Goal: Contribute content

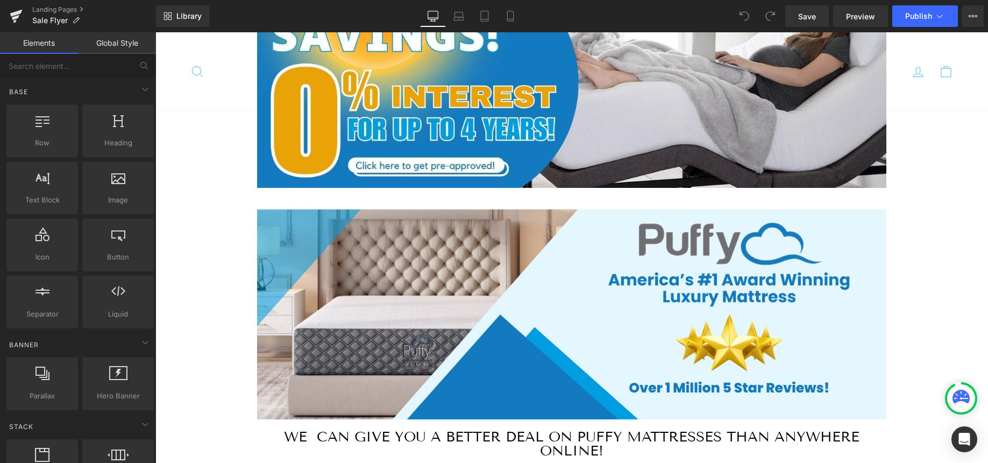
scroll to position [516, 0]
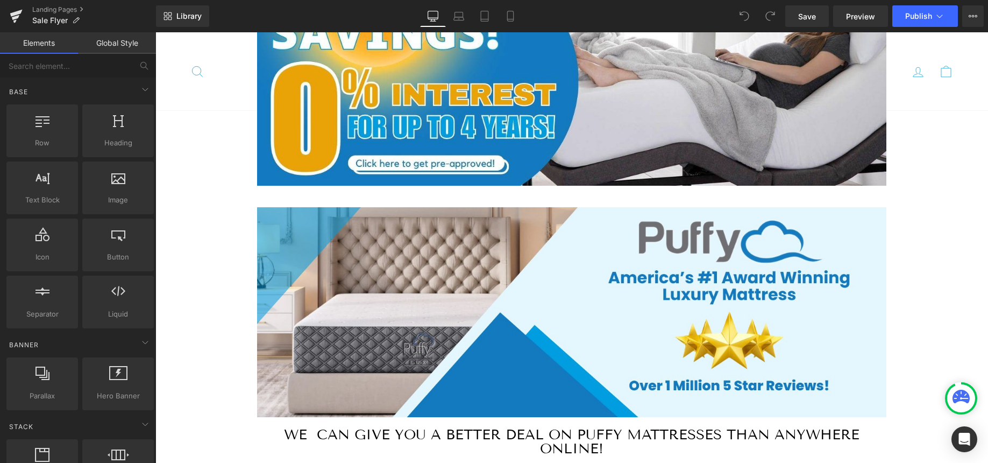
click at [409, 311] on img at bounding box center [571, 317] width 629 height 221
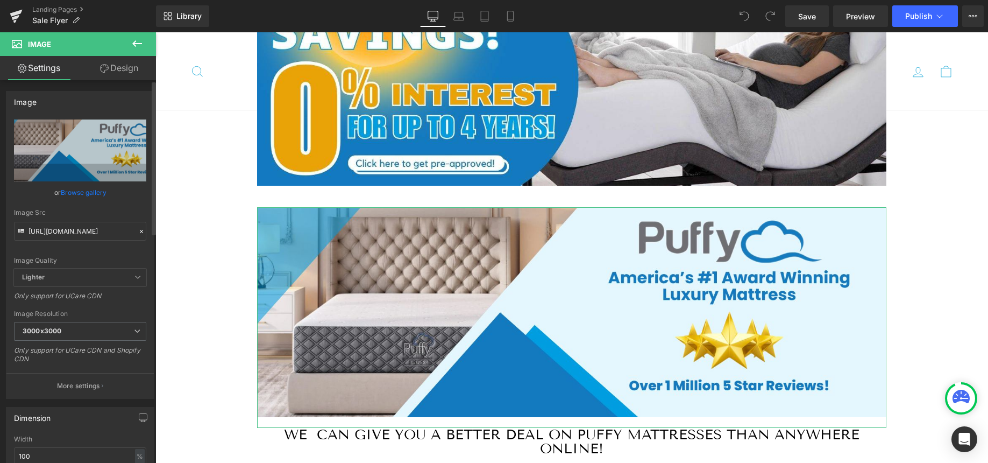
click at [83, 194] on link "Browse gallery" at bounding box center [84, 192] width 46 height 19
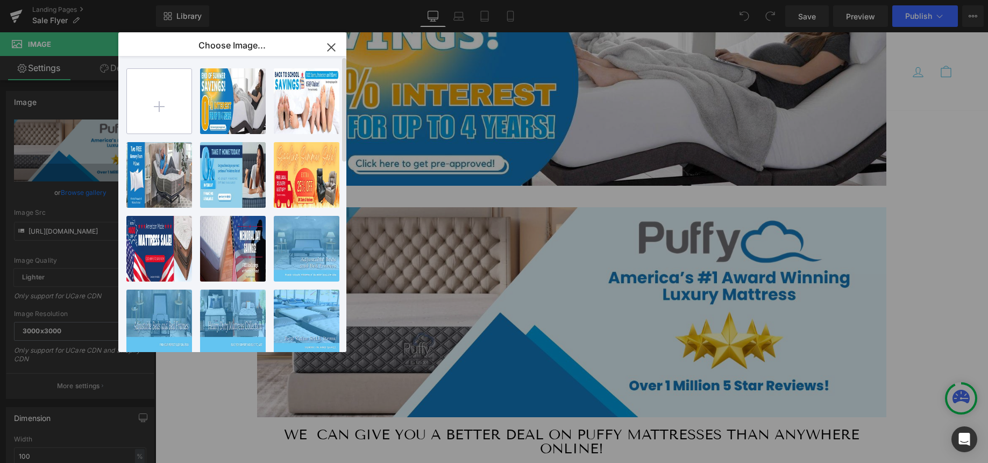
click at [159, 102] on input "file" at bounding box center [159, 101] width 65 height 65
type input "C:\fakepath\The Mattress Doctor End of Summer Puffy Sale 1500x500.jpg"
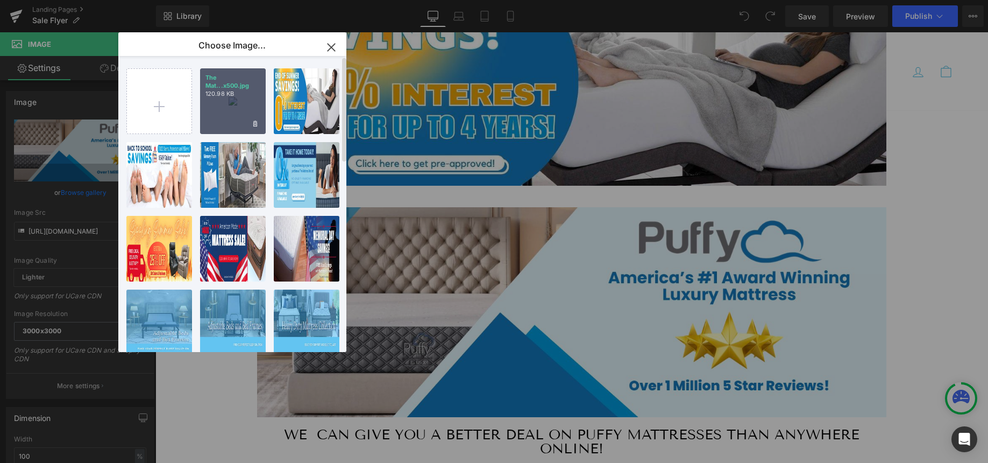
click at [232, 109] on div "The Mat...x500.jpg 120.98 KB" at bounding box center [233, 101] width 66 height 66
type input "[URL][DOMAIN_NAME]"
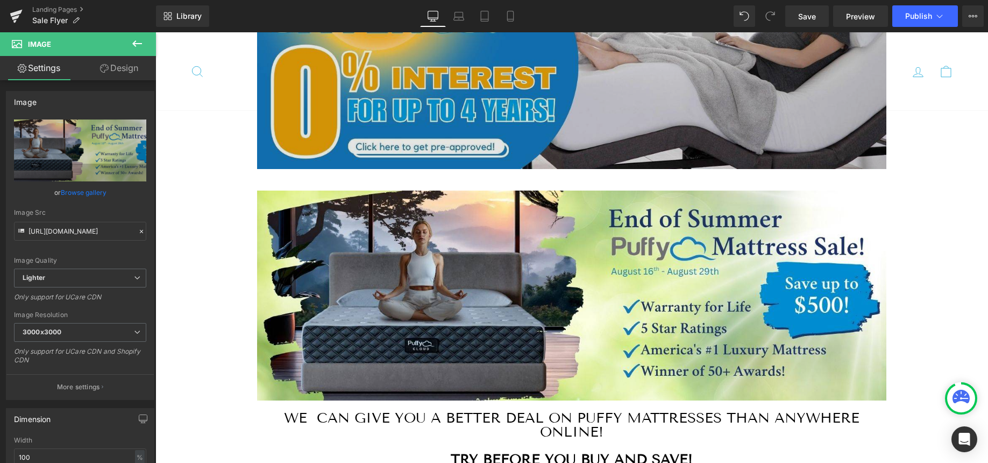
scroll to position [533, 0]
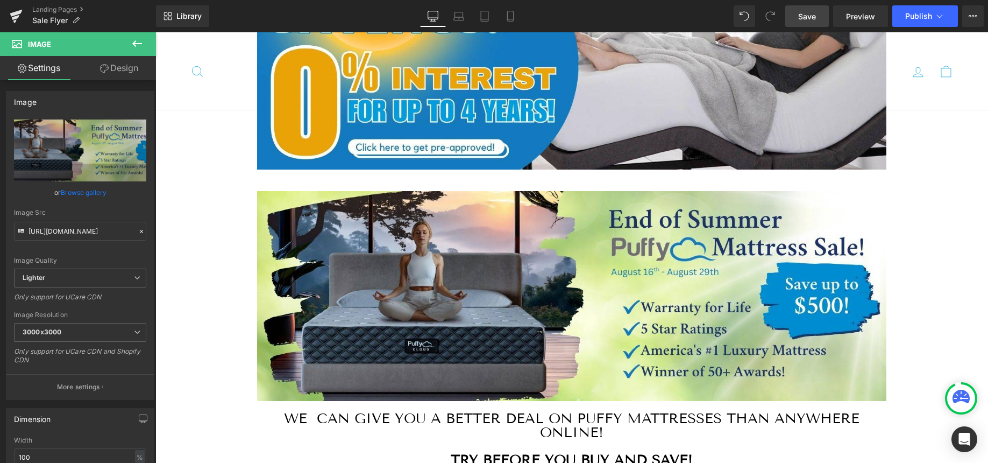
click at [807, 13] on span "Save" at bounding box center [807, 16] width 18 height 11
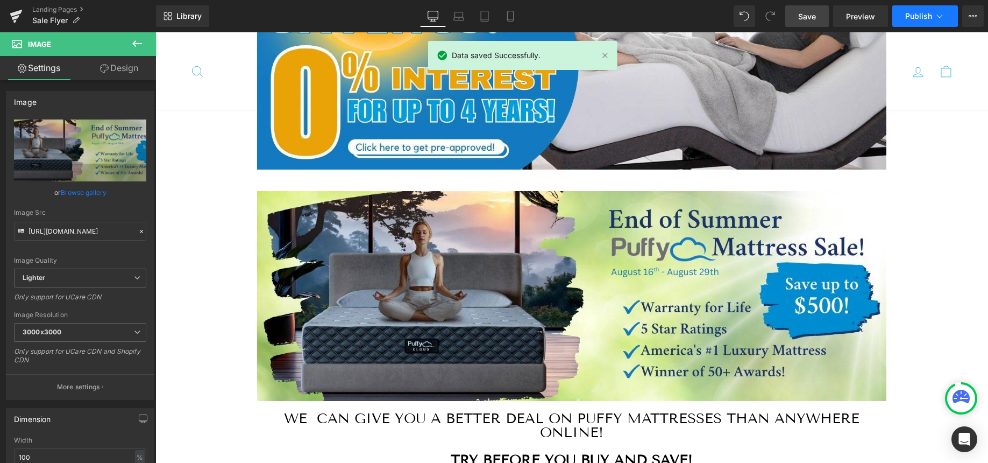
click at [920, 13] on span "Publish" at bounding box center [918, 16] width 27 height 9
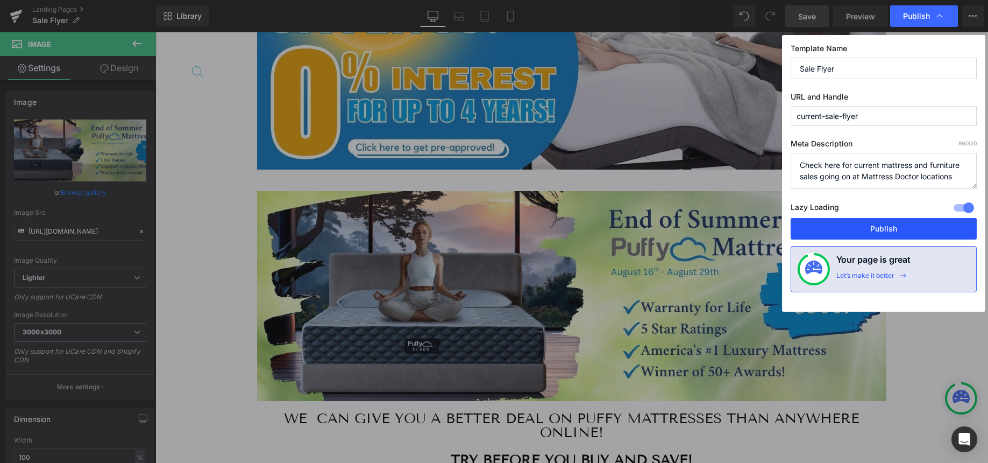
click at [884, 225] on button "Publish" at bounding box center [884, 229] width 186 height 22
